Goal: Task Accomplishment & Management: Manage account settings

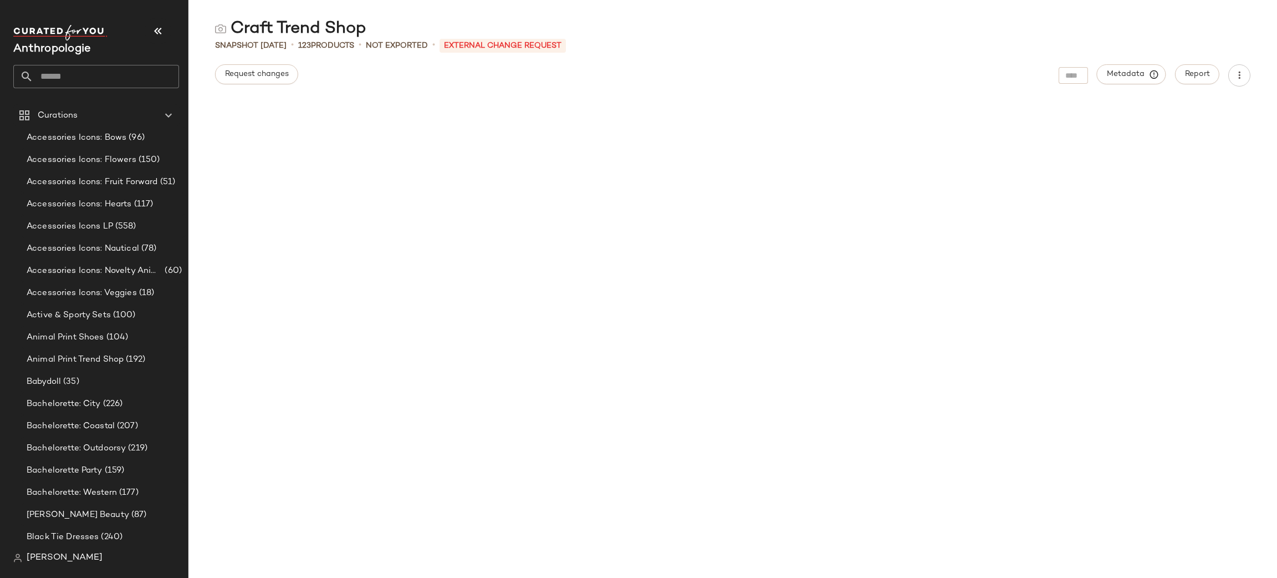
scroll to position [2770, 0]
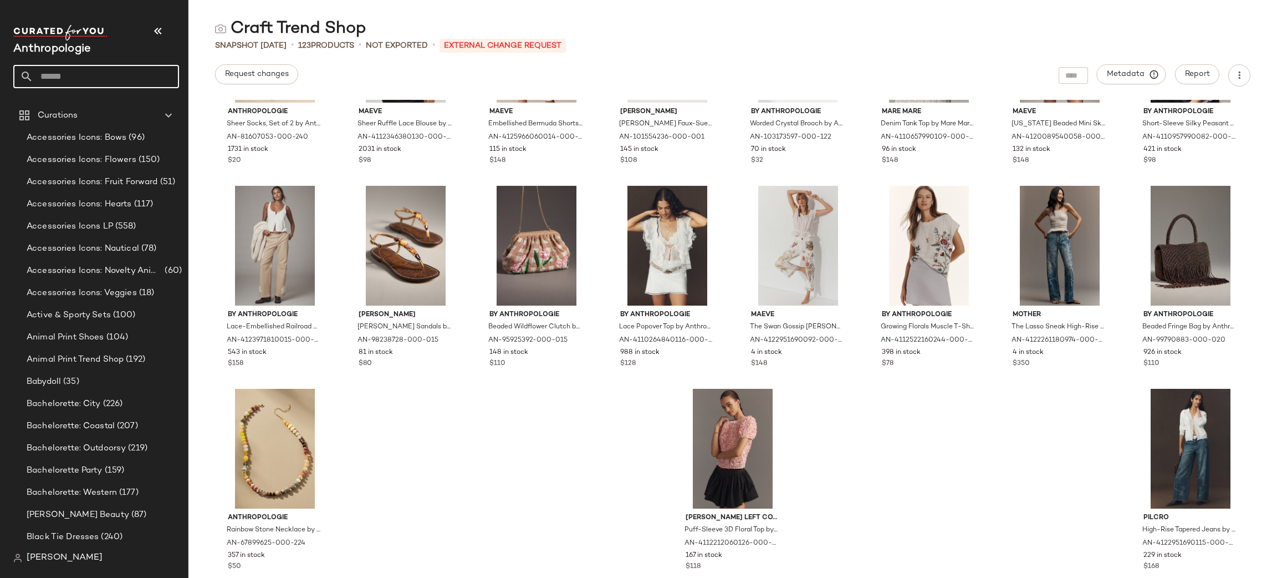
drag, startPoint x: 82, startPoint y: 81, endPoint x: 66, endPoint y: 68, distance: 21.2
click at [66, 68] on input "text" at bounding box center [106, 76] width 146 height 23
type input "****"
click at [89, 104] on span "wear Trend Shop" at bounding box center [73, 108] width 62 height 12
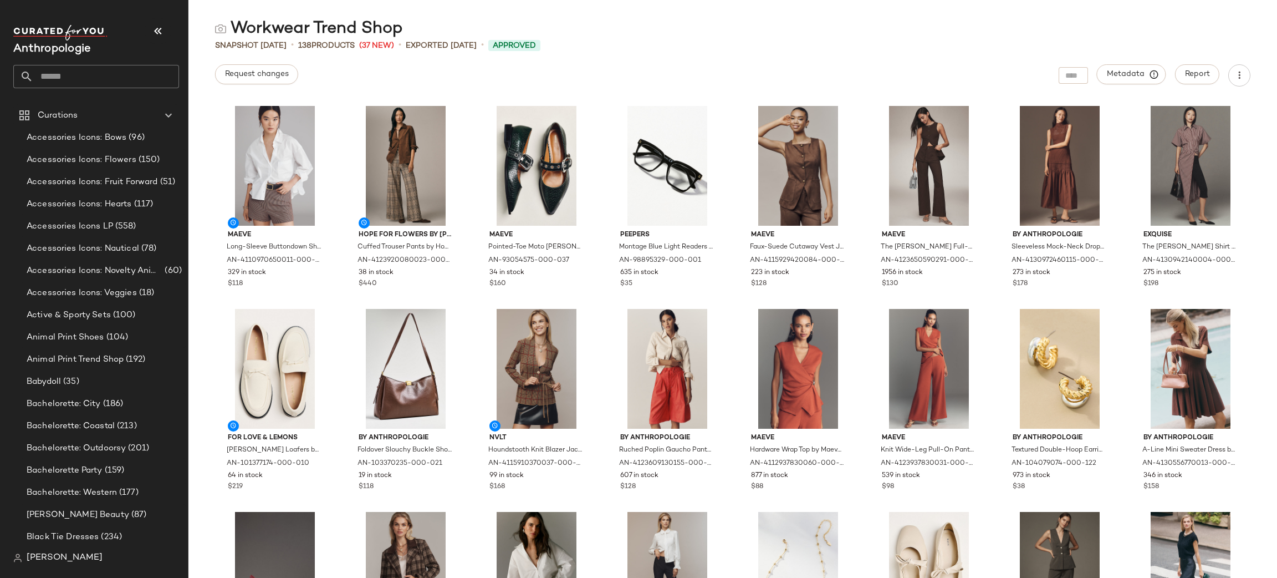
click at [206, 18] on div "Workwear Trend Shop" at bounding box center [733, 29] width 1089 height 22
click at [1242, 83] on button "button" at bounding box center [1240, 75] width 22 height 22
click at [806, 37] on div "Workwear Trend Shop" at bounding box center [733, 29] width 1089 height 22
click at [44, 75] on input "text" at bounding box center [106, 76] width 146 height 23
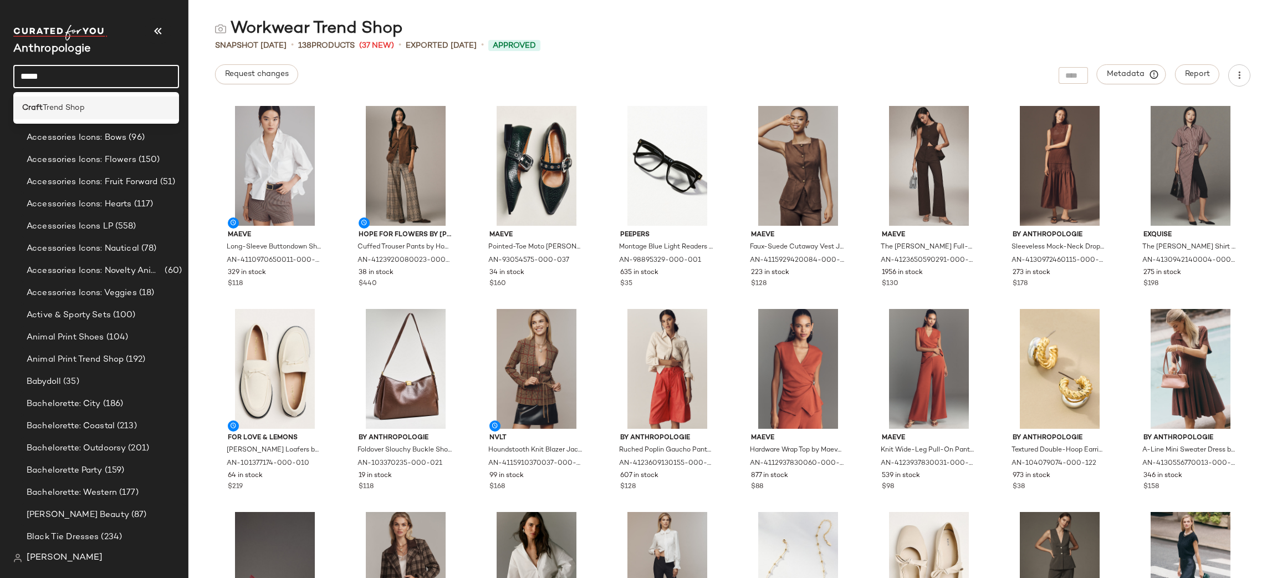
type input "*****"
click at [119, 108] on div "Craft Trend Shop" at bounding box center [96, 108] width 148 height 12
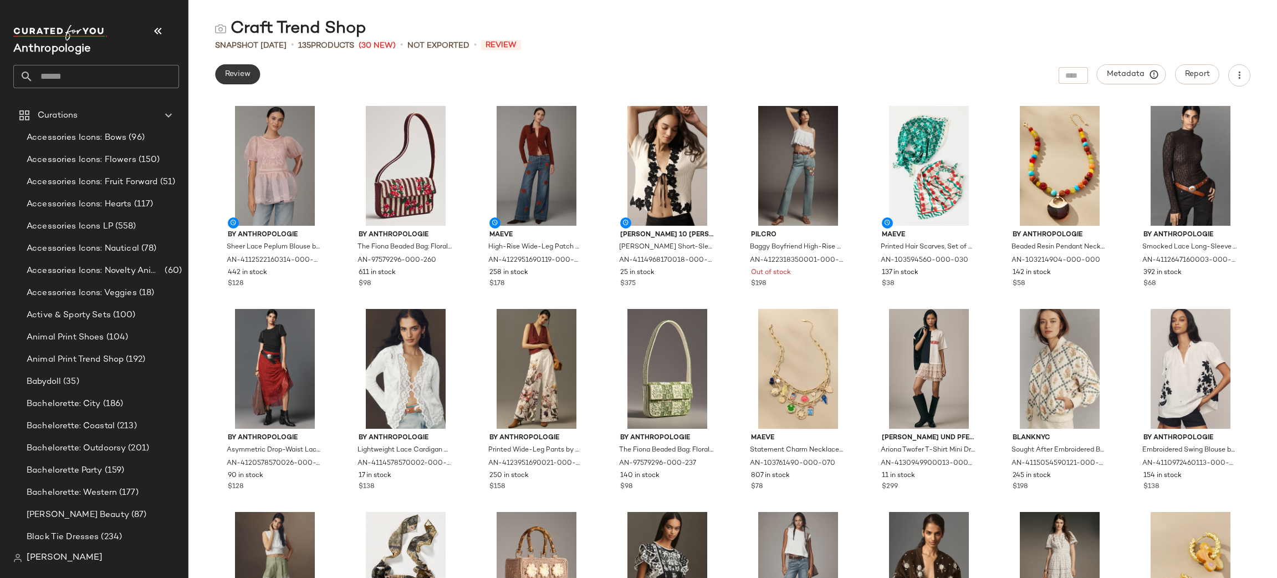
click at [237, 78] on span "Review" at bounding box center [238, 74] width 26 height 9
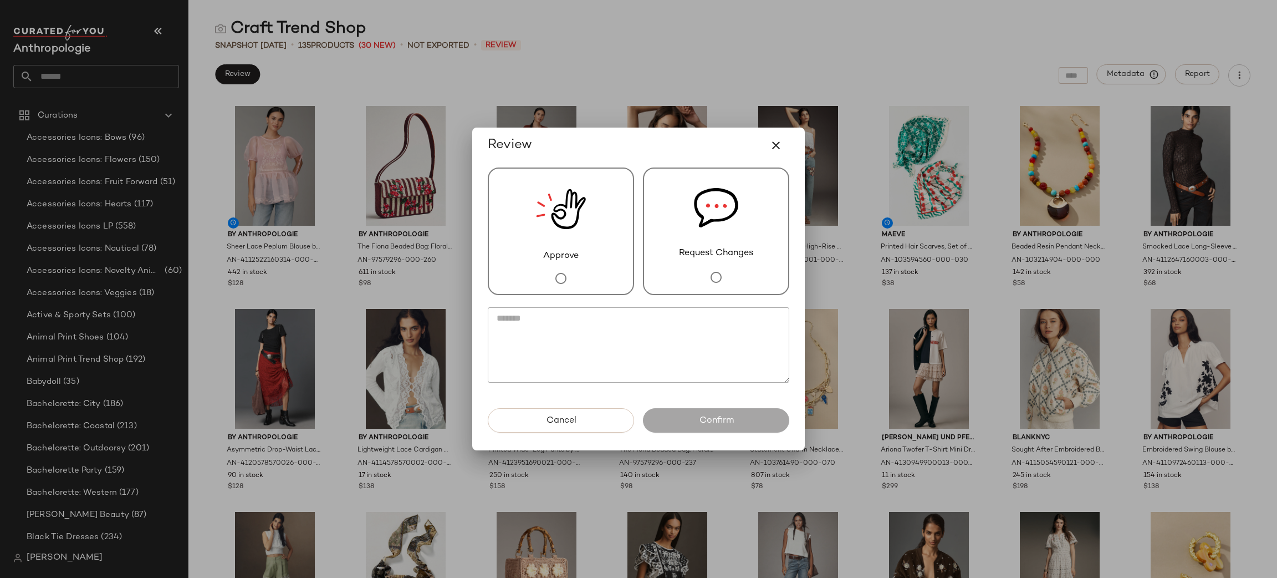
click at [521, 267] on div "Approve" at bounding box center [561, 231] width 146 height 128
click at [736, 426] on button "Confirm" at bounding box center [716, 420] width 146 height 24
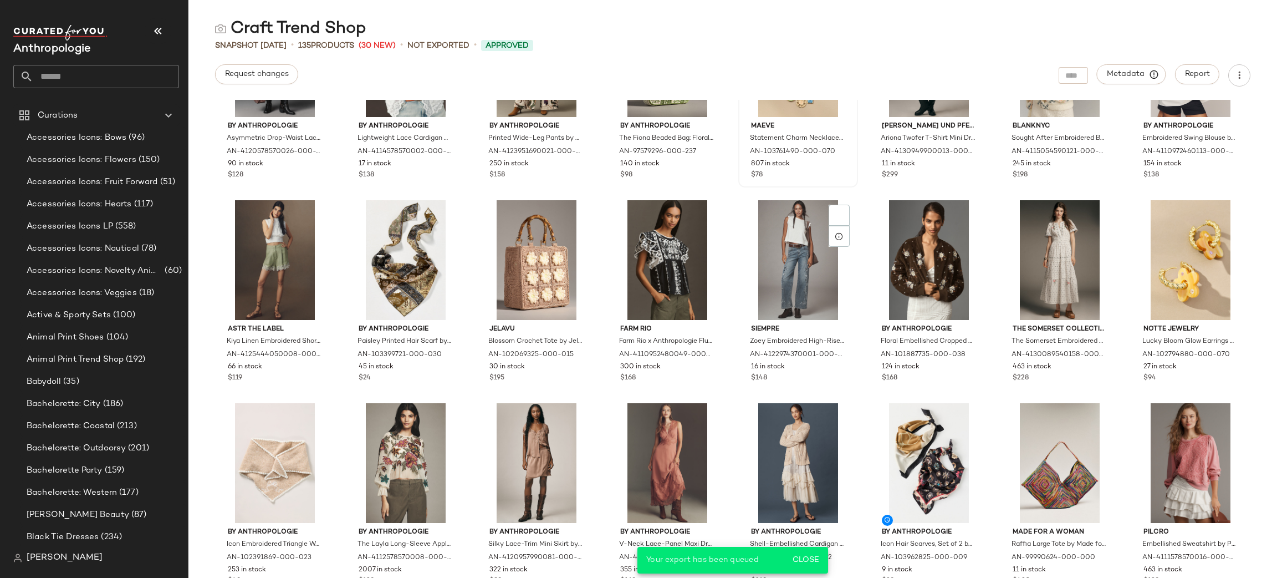
scroll to position [447, 0]
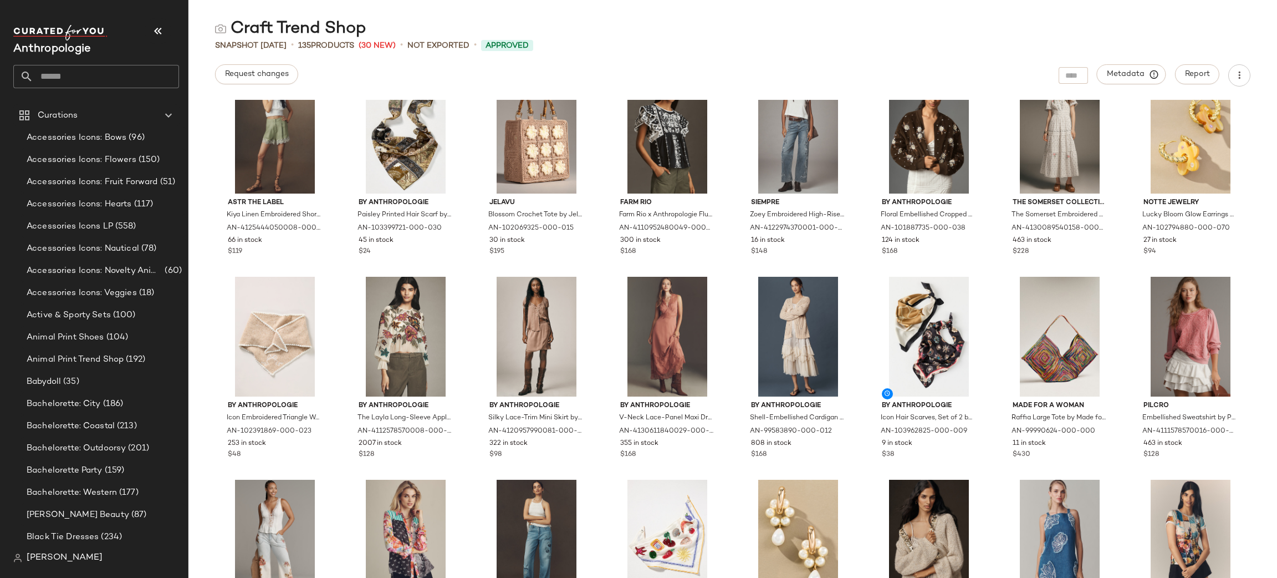
click at [1152, 31] on div "Craft Trend Shop" at bounding box center [733, 29] width 1089 height 22
